Goal: Task Accomplishment & Management: Use online tool/utility

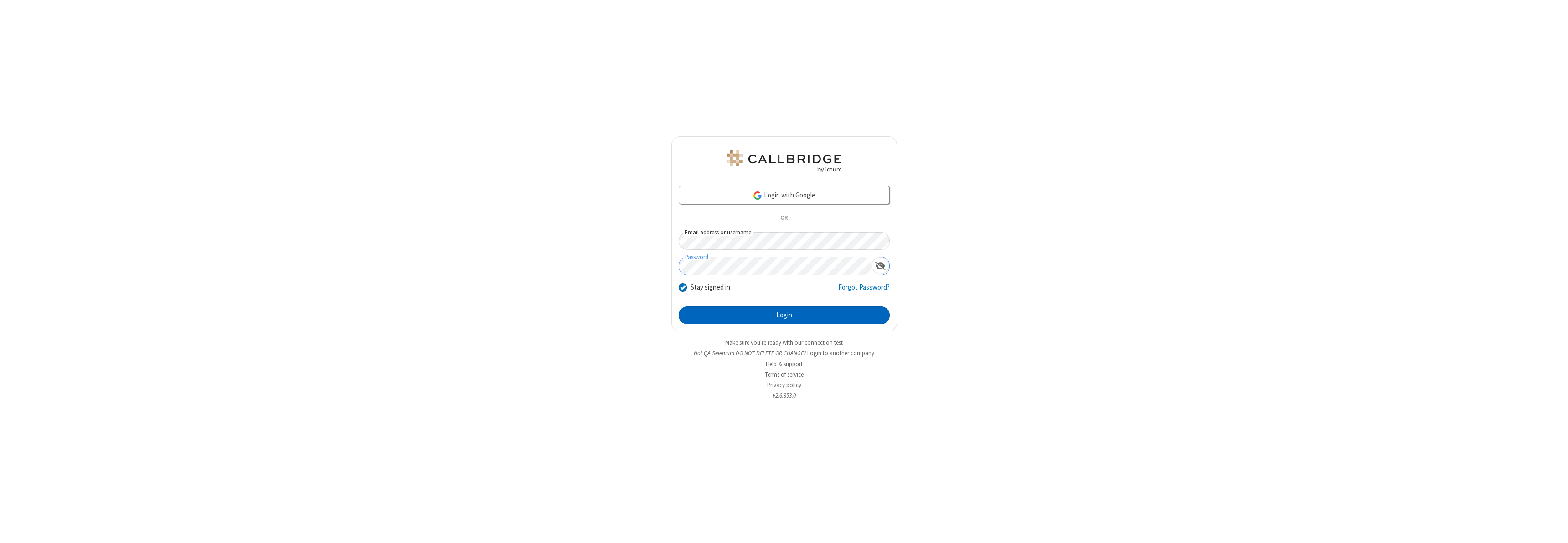
click at [784, 315] on button "Login" at bounding box center [784, 315] width 211 height 18
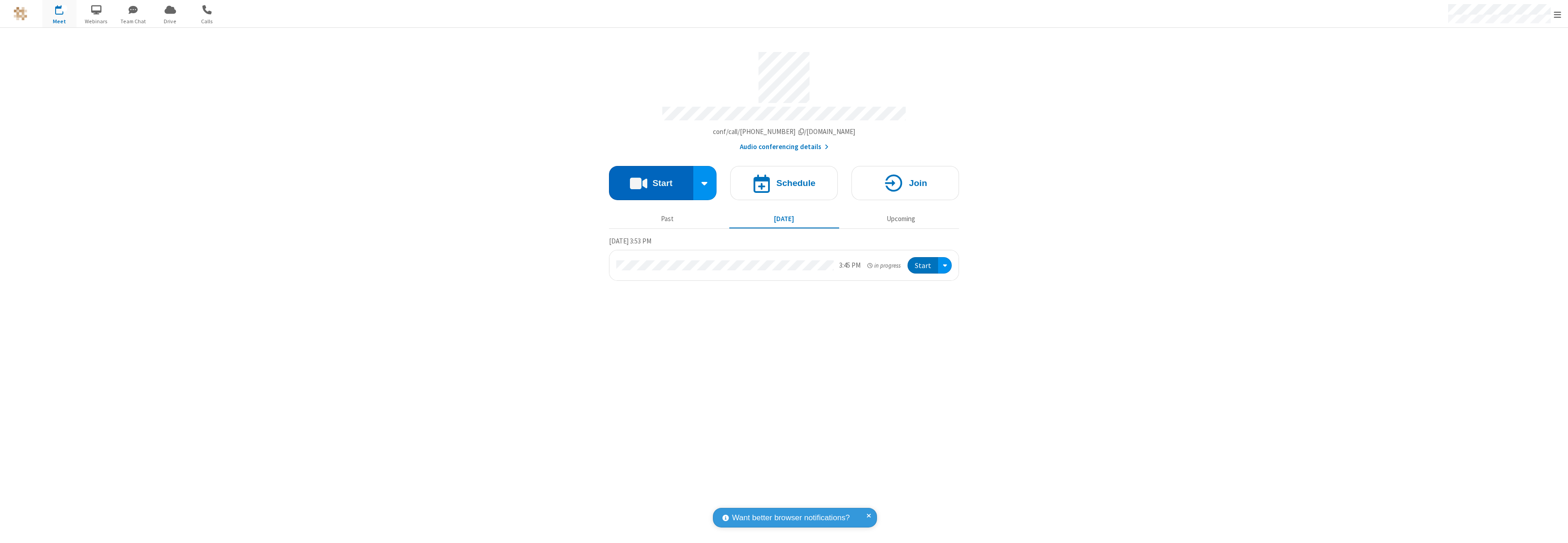
click at [651, 179] on button "Start" at bounding box center [651, 183] width 85 height 34
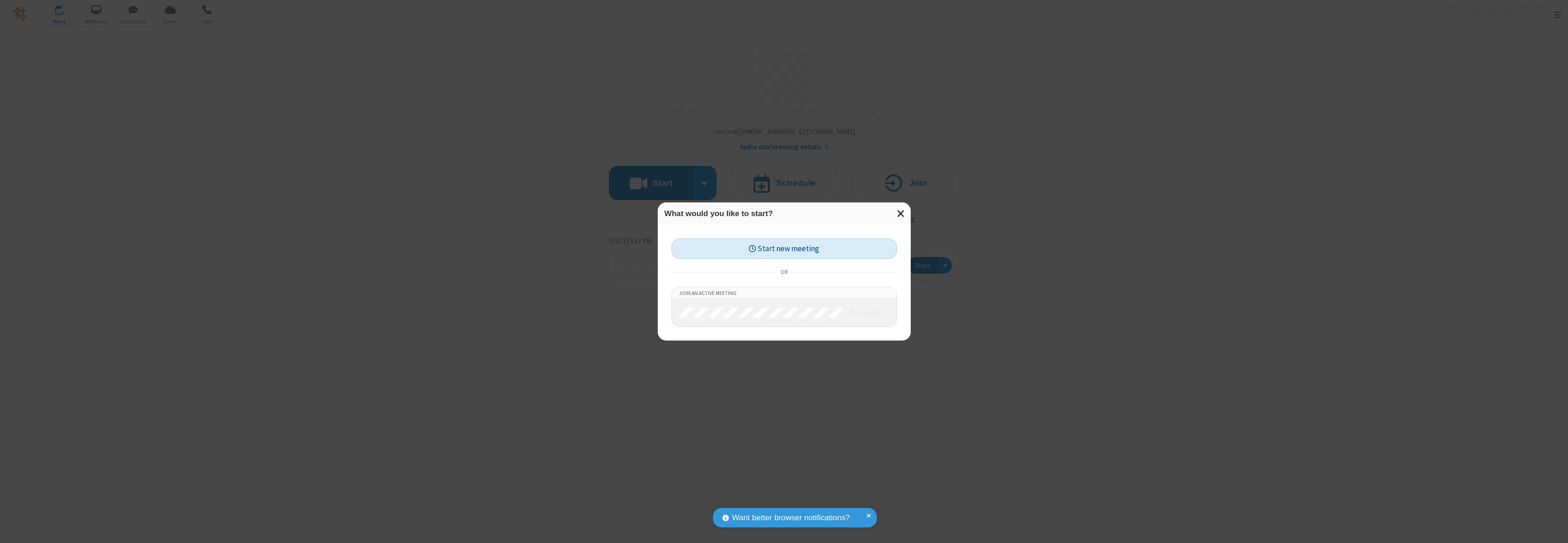
click at [784, 249] on button "Start new meeting" at bounding box center [784, 249] width 226 height 21
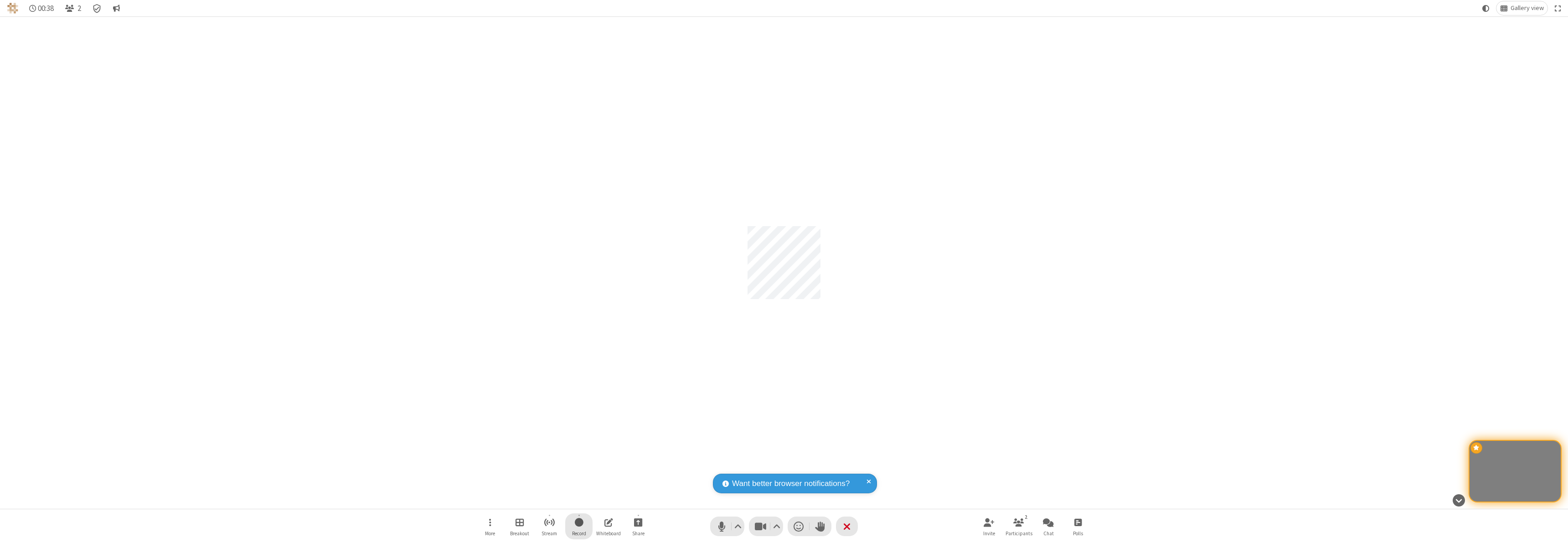
click at [579, 526] on span "Start recording" at bounding box center [579, 522] width 9 height 11
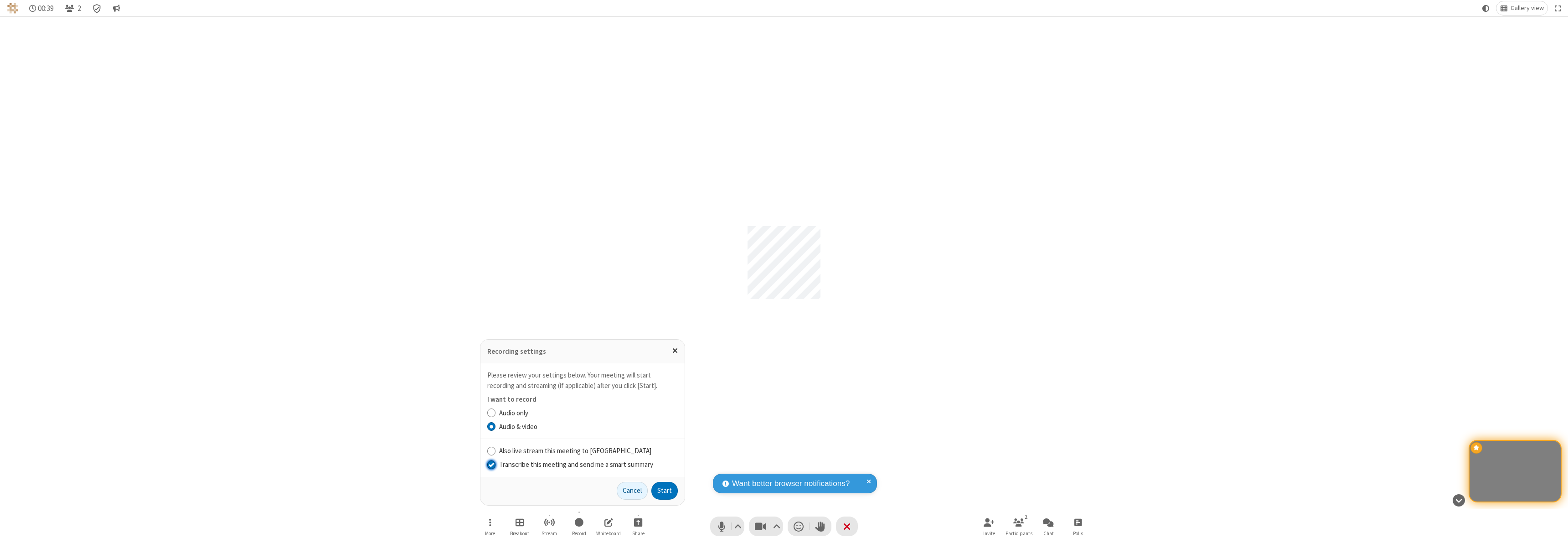
click at [491, 464] on input "Transcribe this meeting and send me a smart summary" at bounding box center [491, 464] width 9 height 9
click at [588, 426] on label "Audio & video" at bounding box center [589, 427] width 179 height 11
click at [496, 426] on input "Audio & video" at bounding box center [491, 427] width 9 height 9
click at [664, 491] on button "Start" at bounding box center [664, 491] width 26 height 18
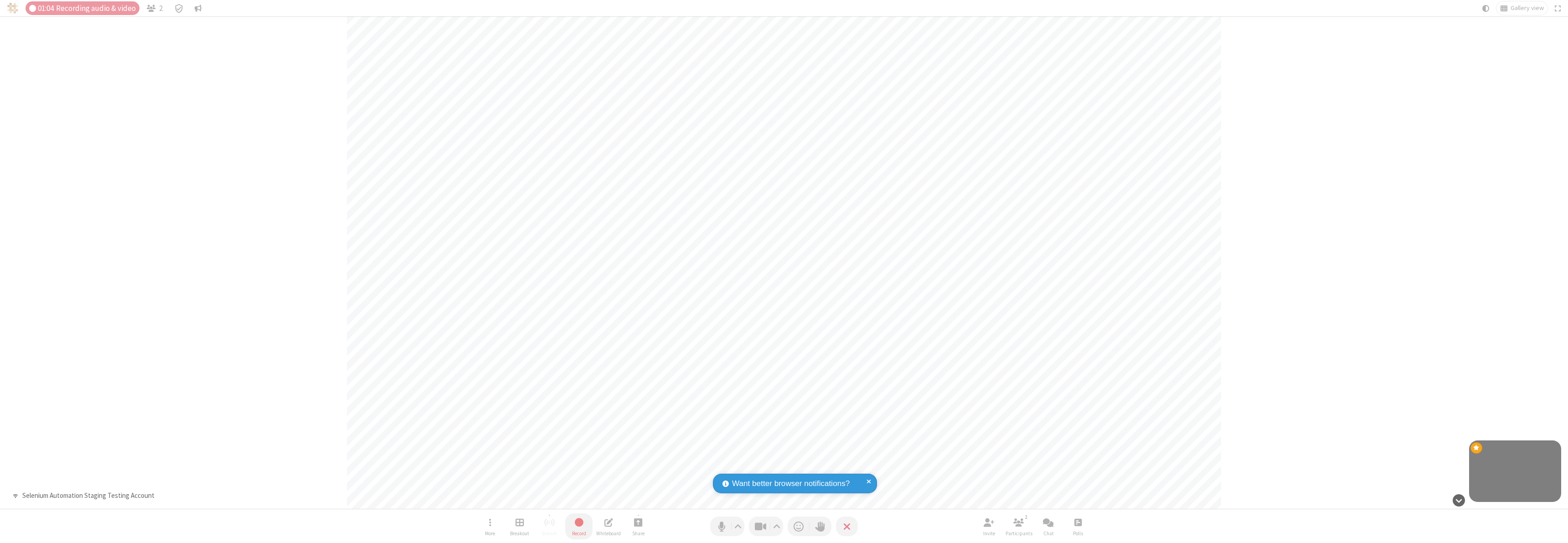
click at [579, 526] on span "Stop recording" at bounding box center [579, 522] width 11 height 11
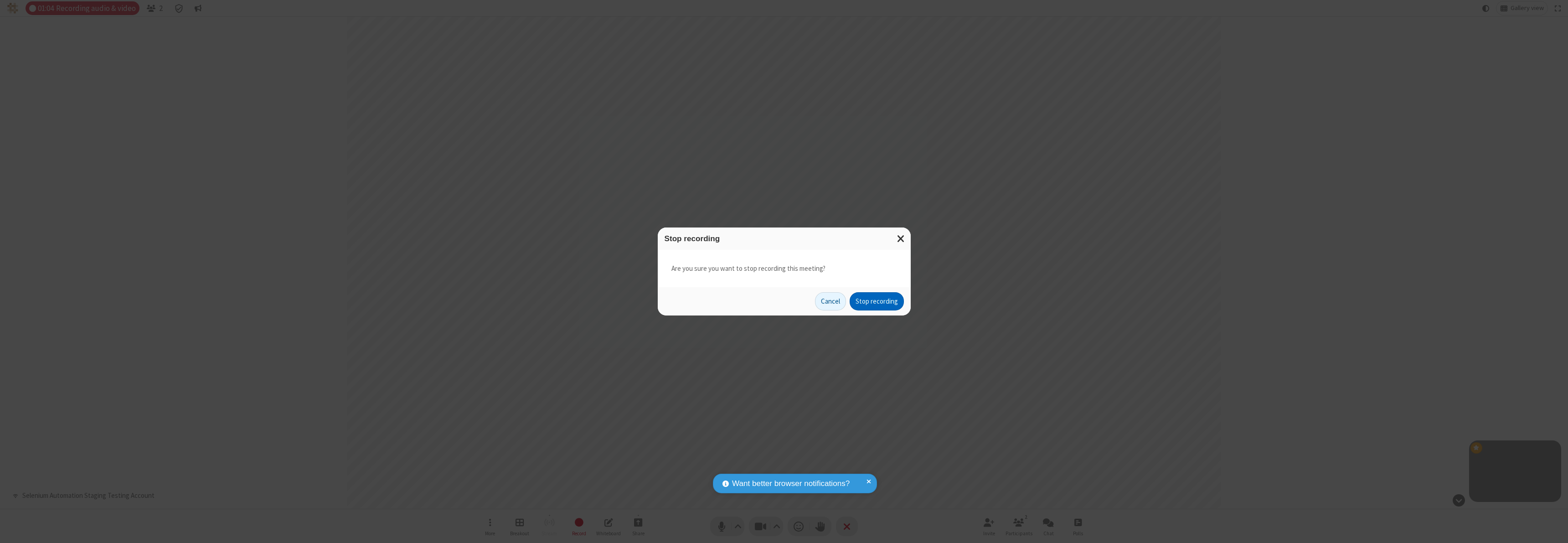
click at [877, 301] on button "Stop recording" at bounding box center [877, 301] width 54 height 18
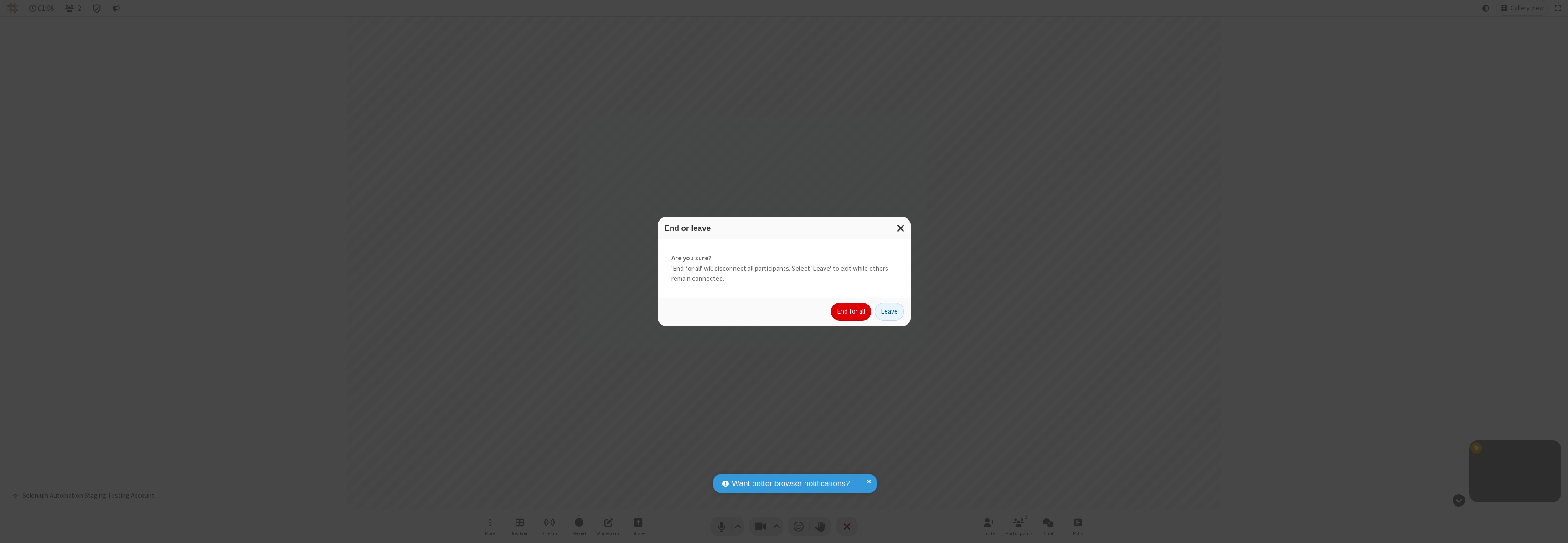
click at [851, 311] on button "End for all" at bounding box center [851, 312] width 40 height 18
